Goal: Navigation & Orientation: Go to known website

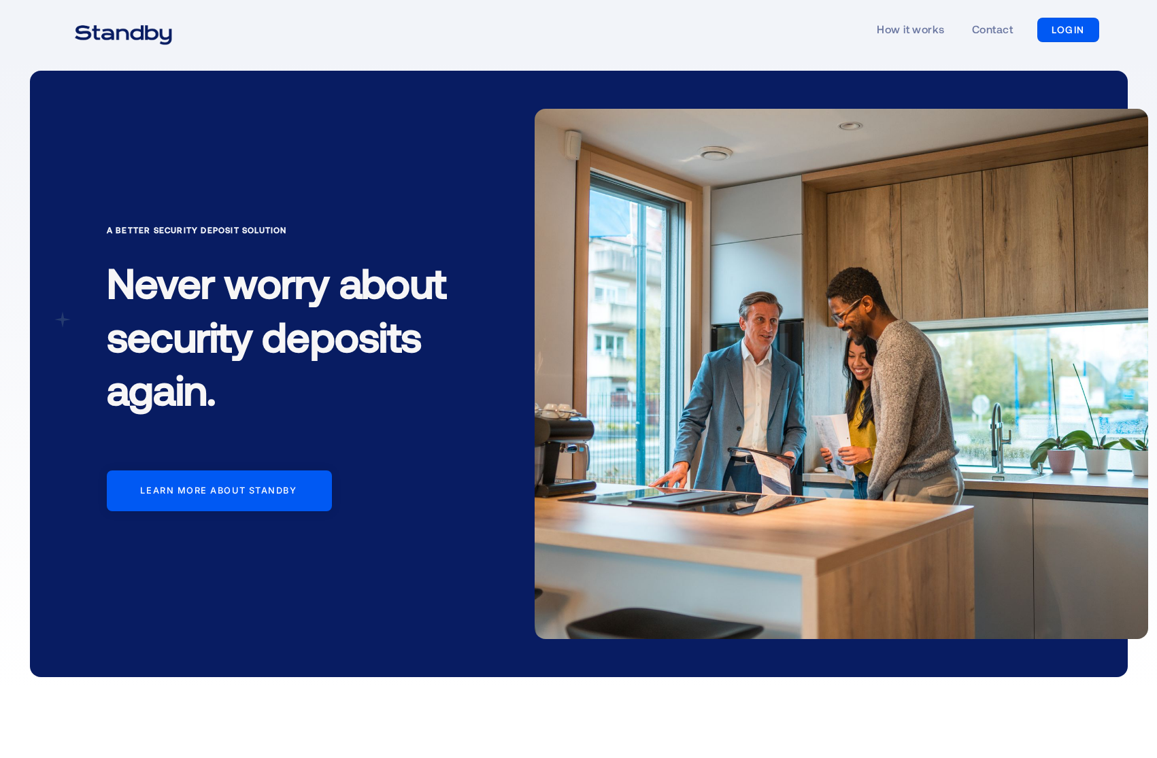
click at [128, 35] on img "home" at bounding box center [123, 33] width 131 height 34
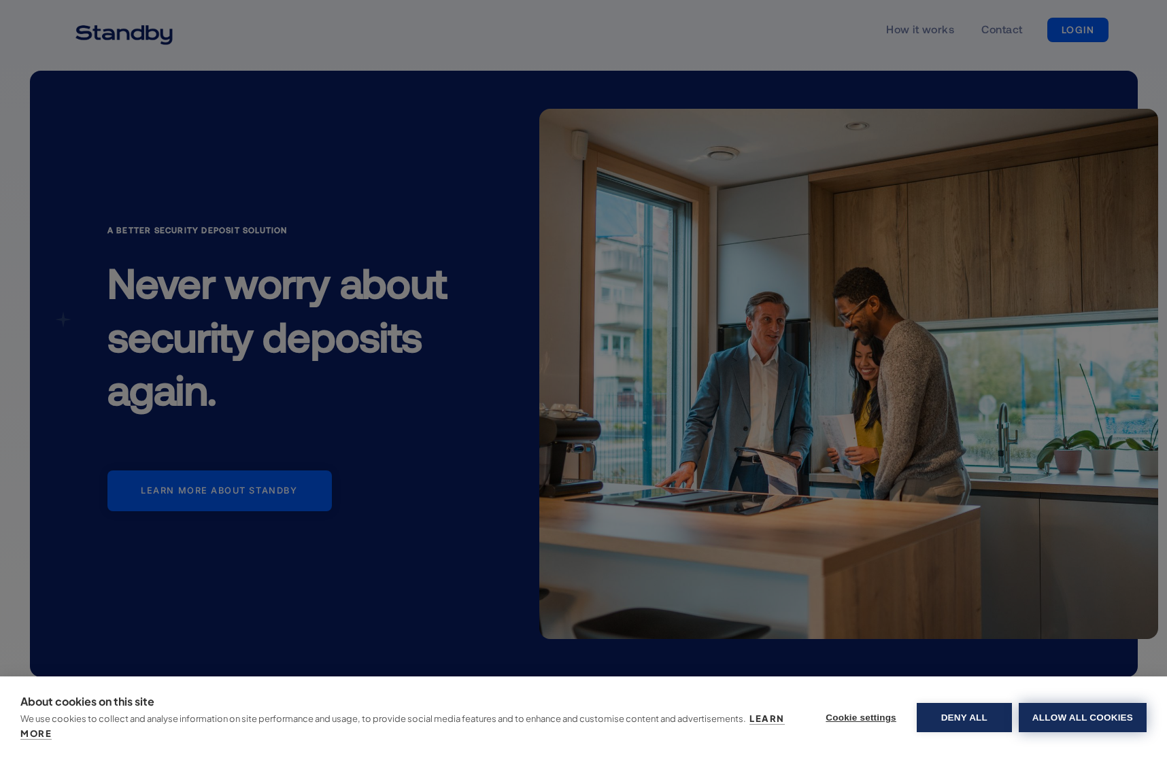
click at [1044, 714] on button "Allow all cookies" at bounding box center [1083, 717] width 128 height 29
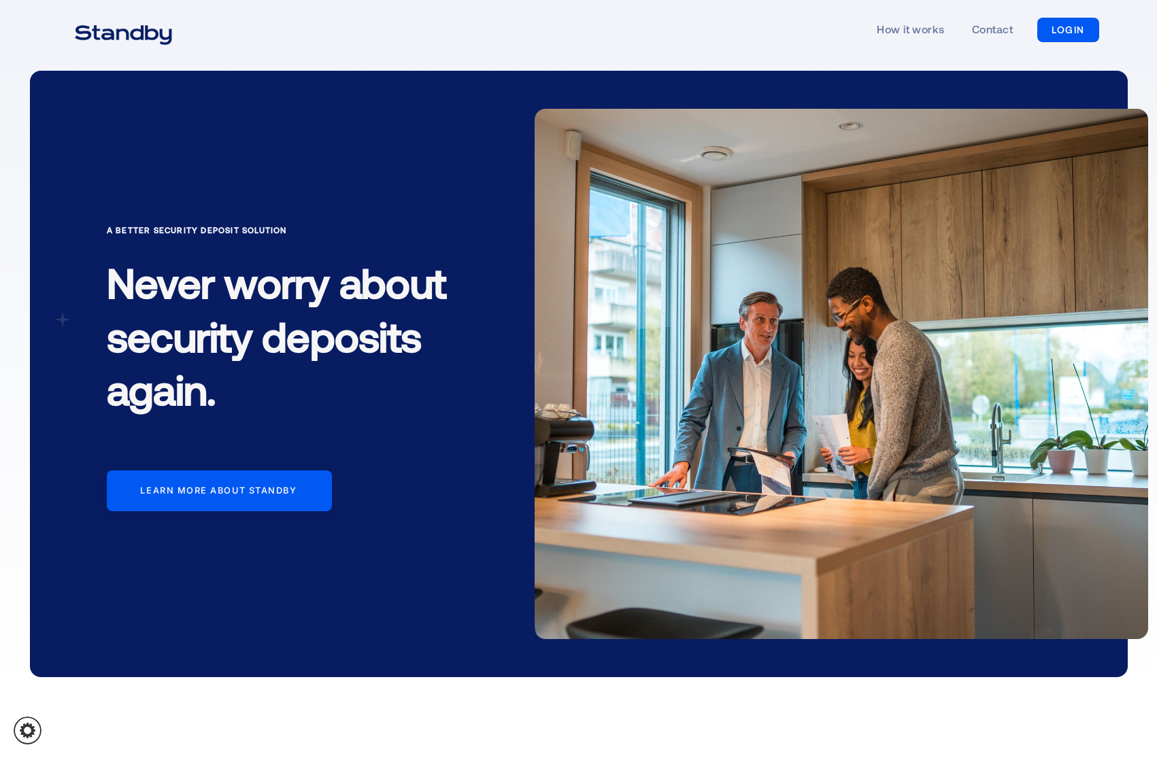
click at [1063, 18] on link "LOGIN" at bounding box center [1068, 30] width 62 height 24
